Goal: Find specific fact: Find specific fact

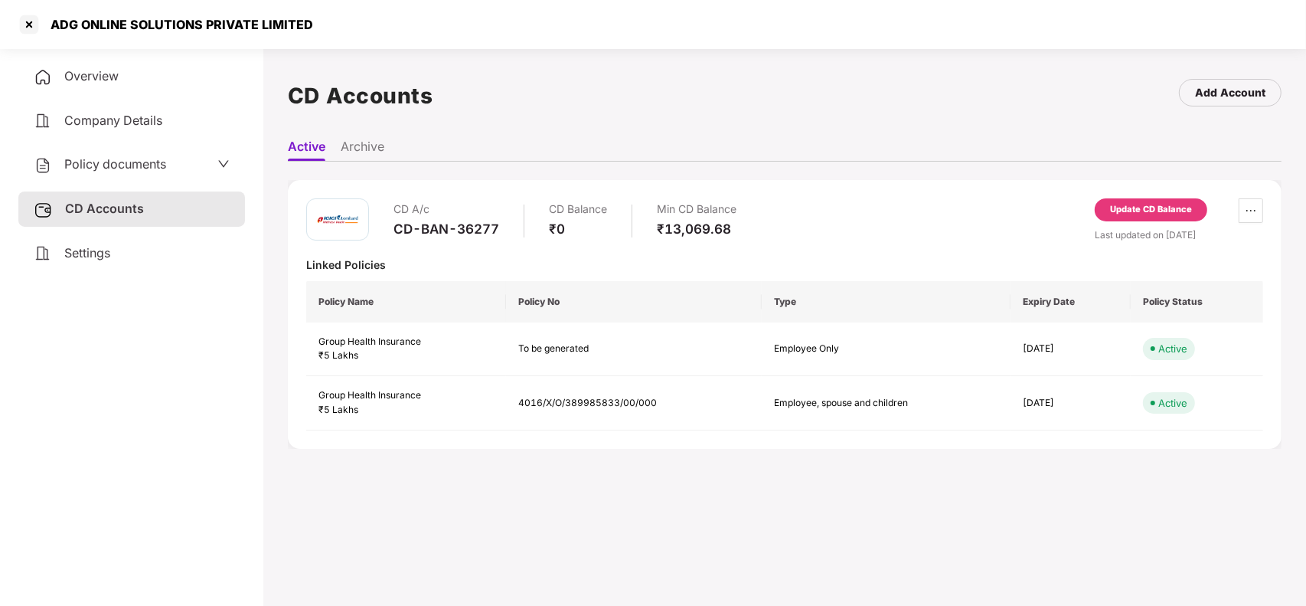
click at [18, 28] on div at bounding box center [29, 24] width 24 height 24
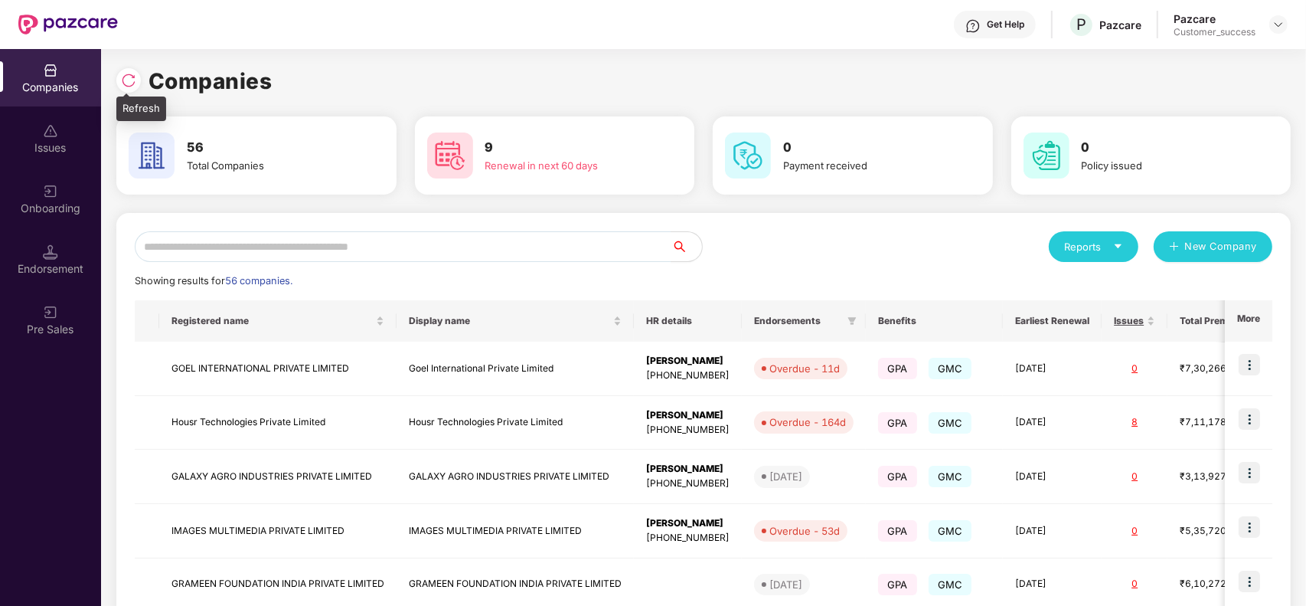
click at [119, 81] on div at bounding box center [128, 80] width 24 height 24
click at [282, 254] on input "text" at bounding box center [403, 246] width 537 height 31
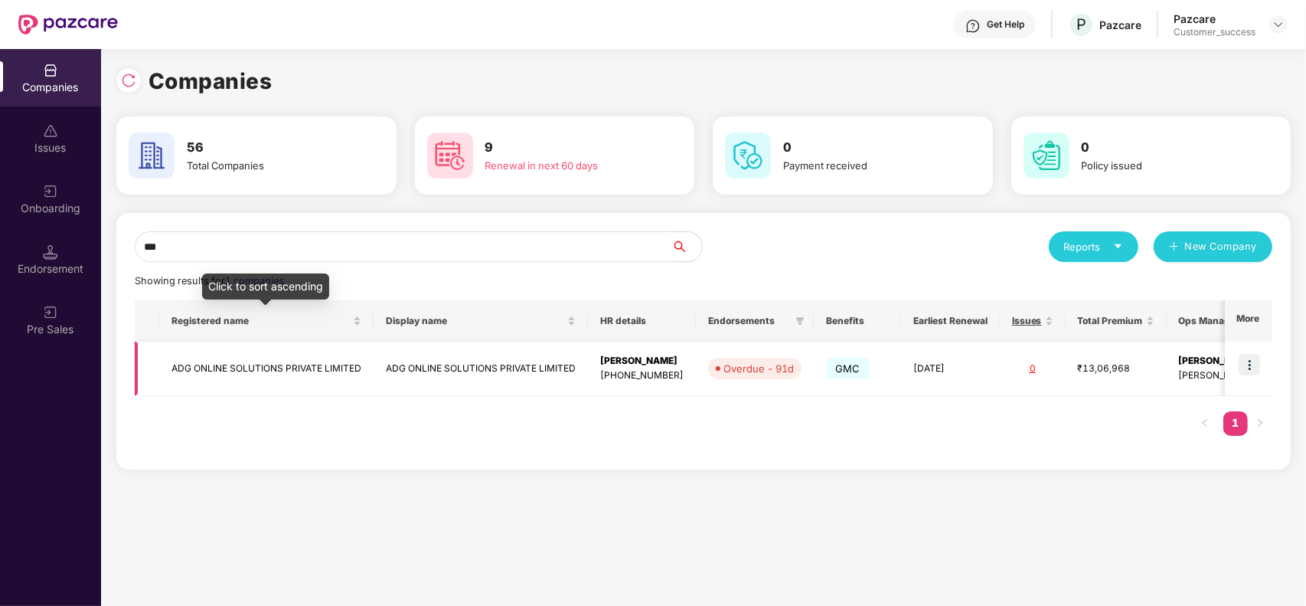
type input "***"
click at [293, 348] on td "ADG ONLINE SOLUTIONS PRIVATE LIMITED" at bounding box center [266, 368] width 214 height 54
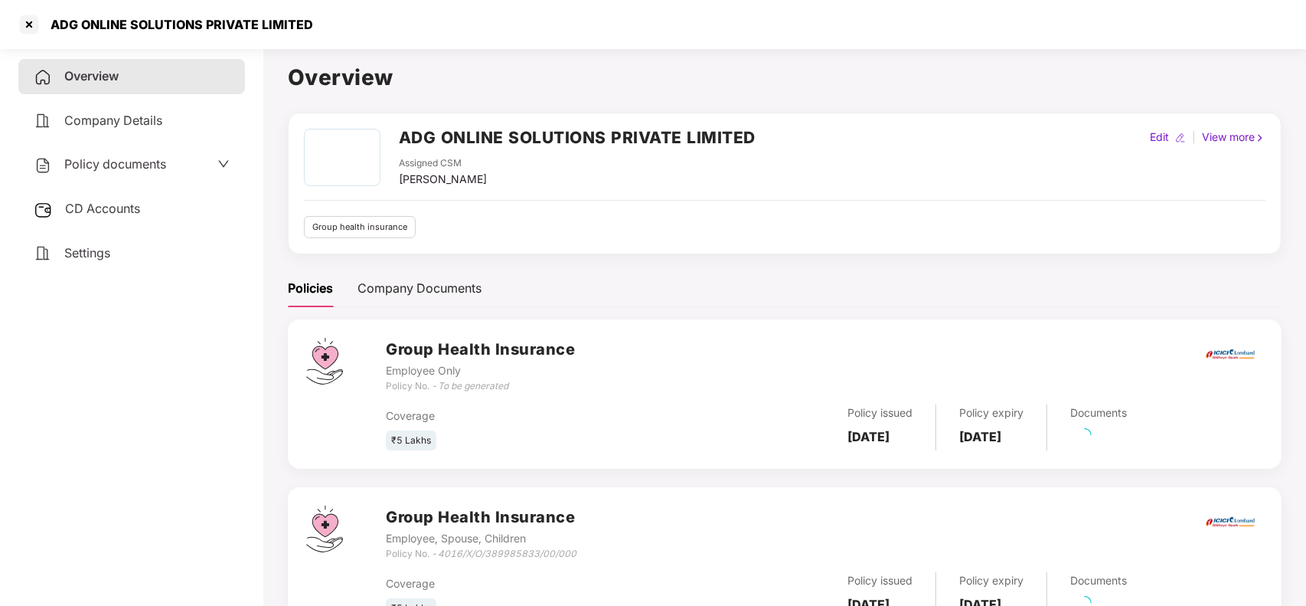
click at [128, 217] on div "CD Accounts" at bounding box center [131, 208] width 227 height 35
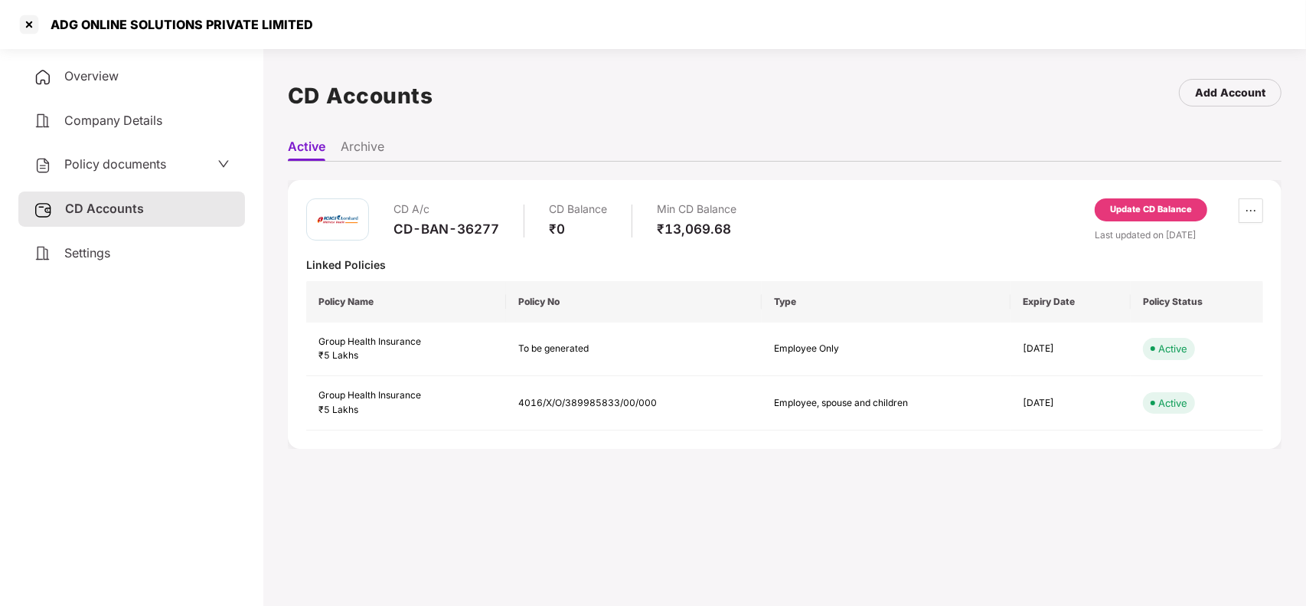
click at [123, 78] on div "Overview" at bounding box center [131, 76] width 227 height 35
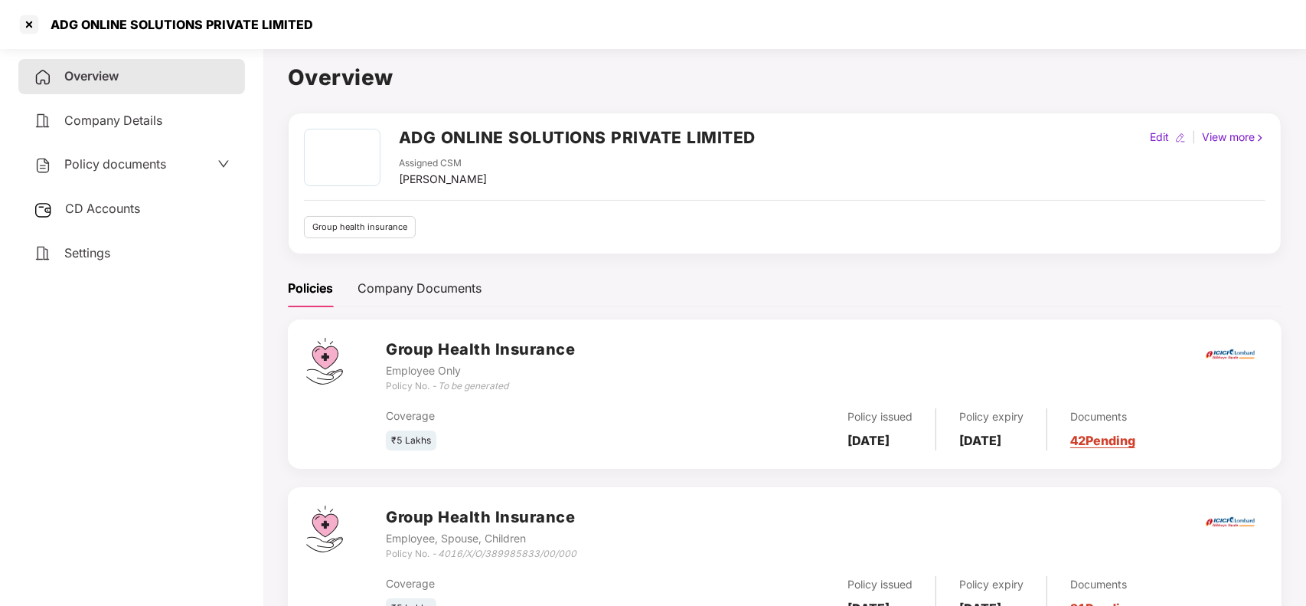
scroll to position [67, 0]
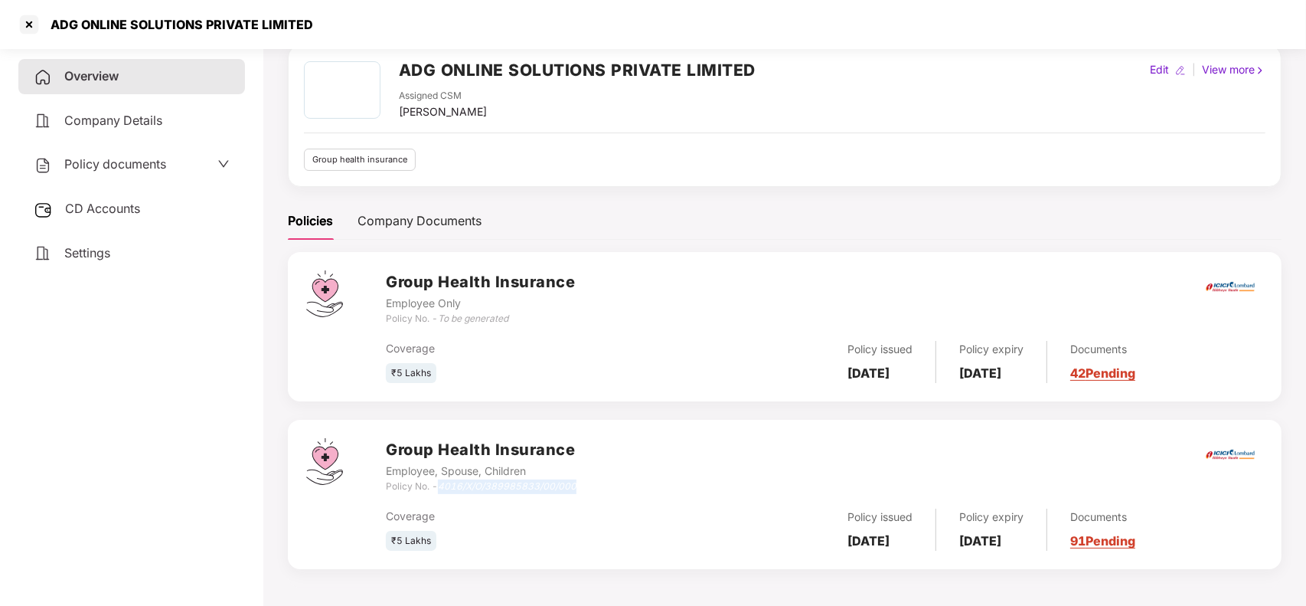
drag, startPoint x: 439, startPoint y: 483, endPoint x: 596, endPoint y: 488, distance: 157.0
click at [596, 488] on div "Group Health Insurance Employee, Spouse, Children Policy No. - 4016/X/O/3899858…" at bounding box center [824, 465] width 877 height 55
copy icon "4016/X/O/389985833/00/000"
